Goal: Find contact information: Find contact information

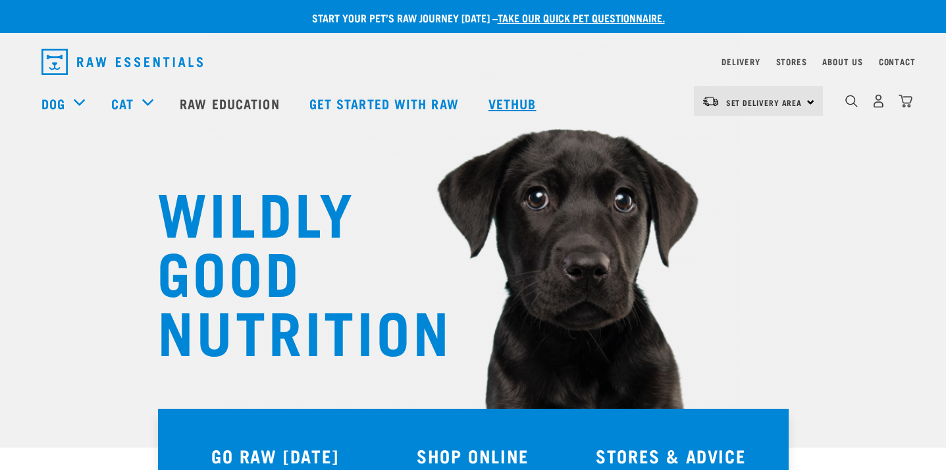
click at [527, 103] on link "Vethub" at bounding box center [514, 103] width 78 height 53
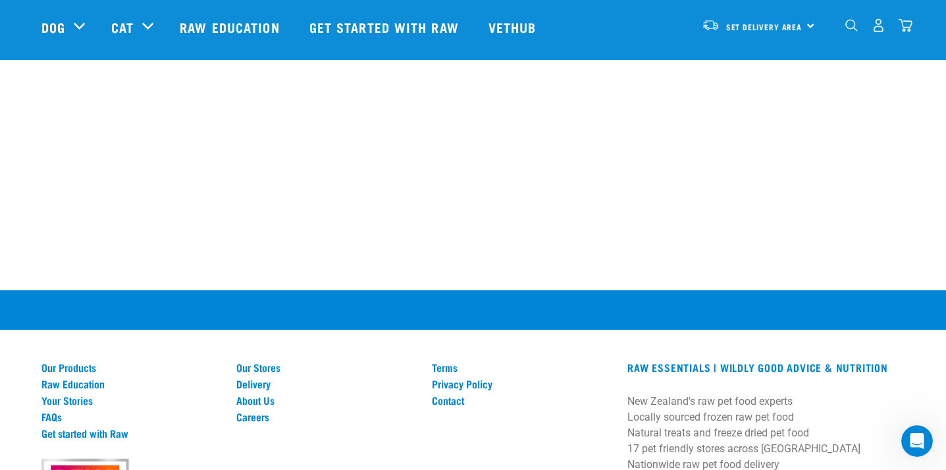
scroll to position [10862, 0]
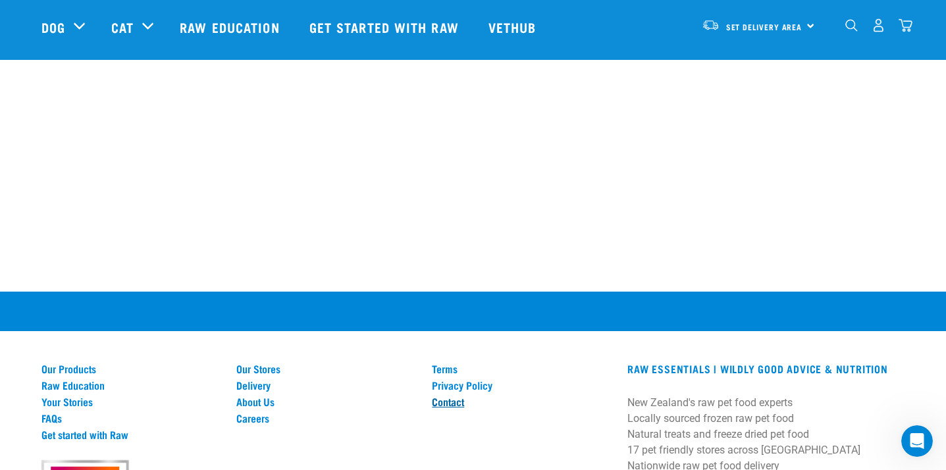
click at [447, 396] on link "Contact" at bounding box center [522, 402] width 180 height 12
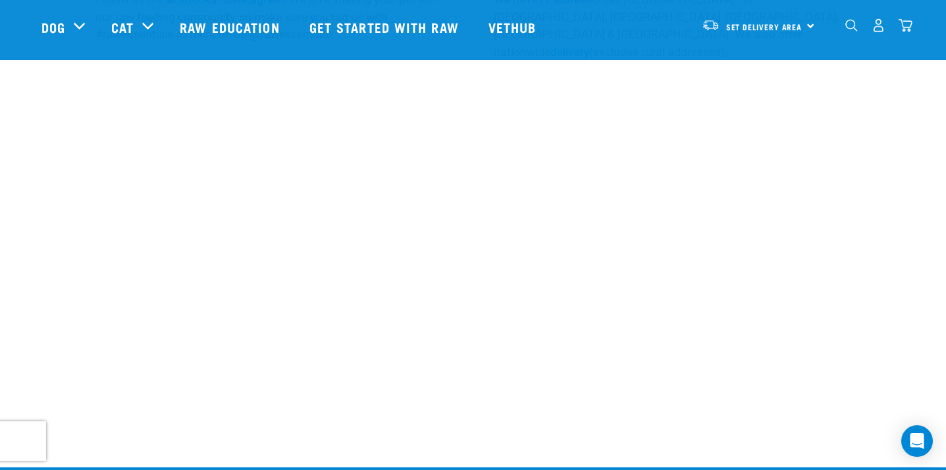
scroll to position [471, 0]
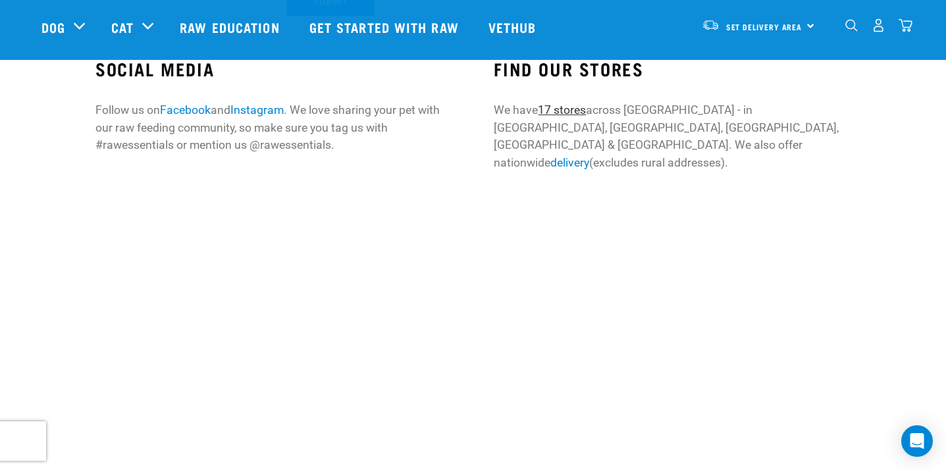
click at [561, 107] on link "17 stores" at bounding box center [562, 109] width 48 height 13
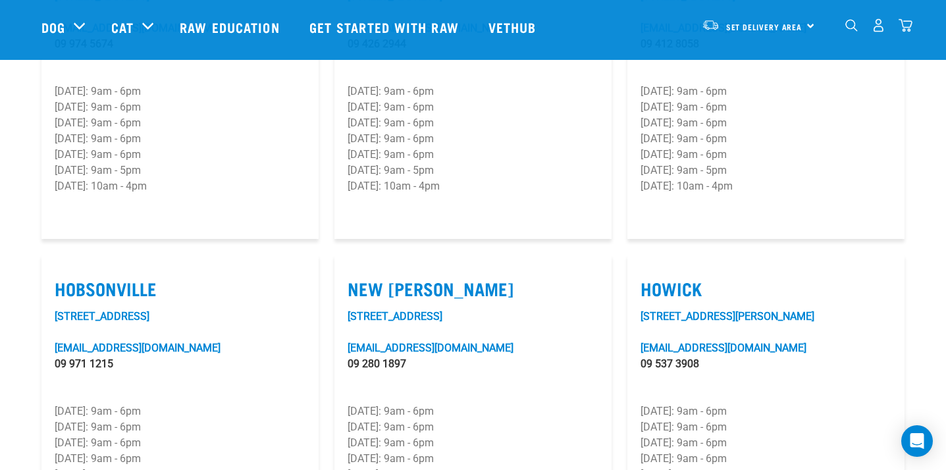
scroll to position [859, 0]
